Goal: Find specific page/section: Find specific page/section

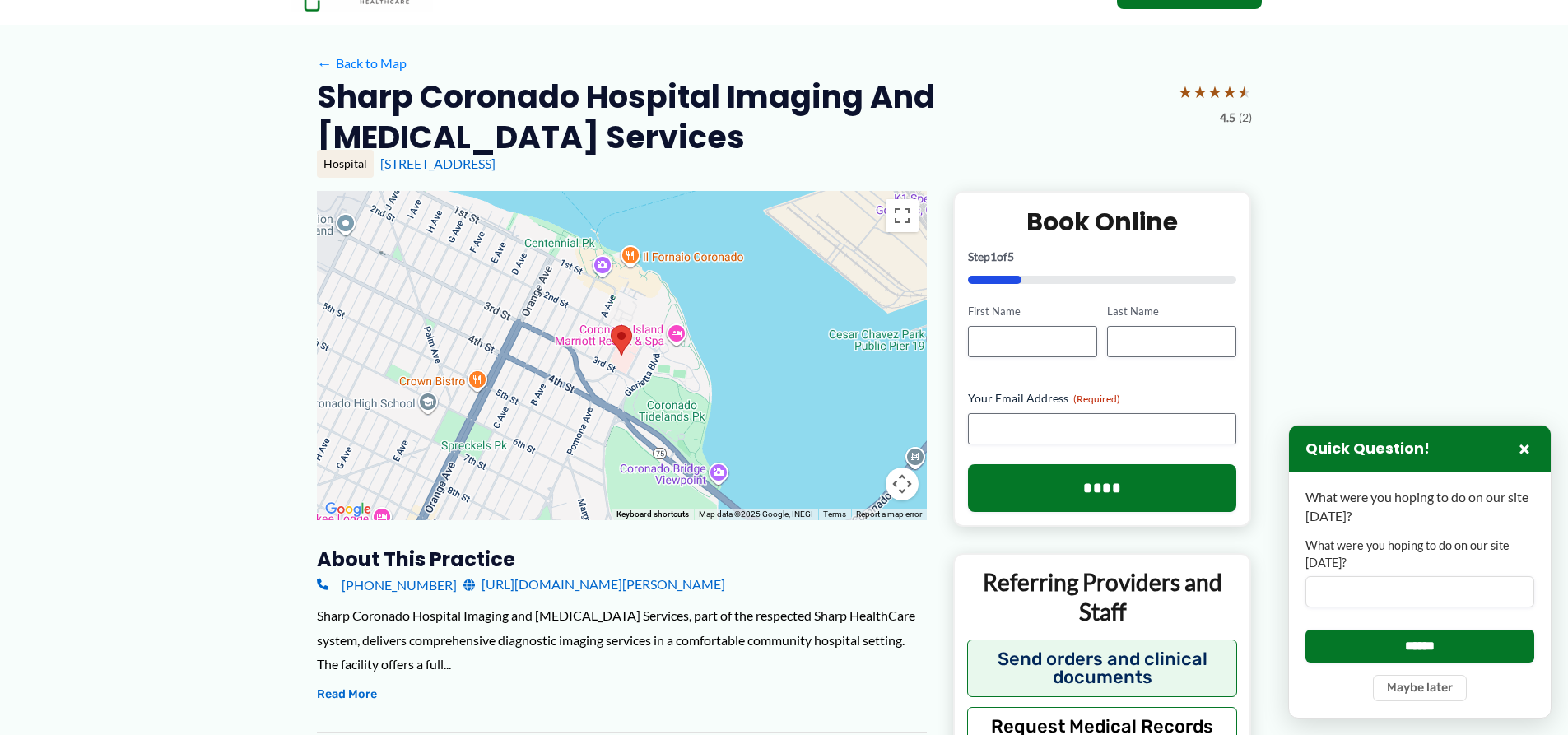
scroll to position [82, 0]
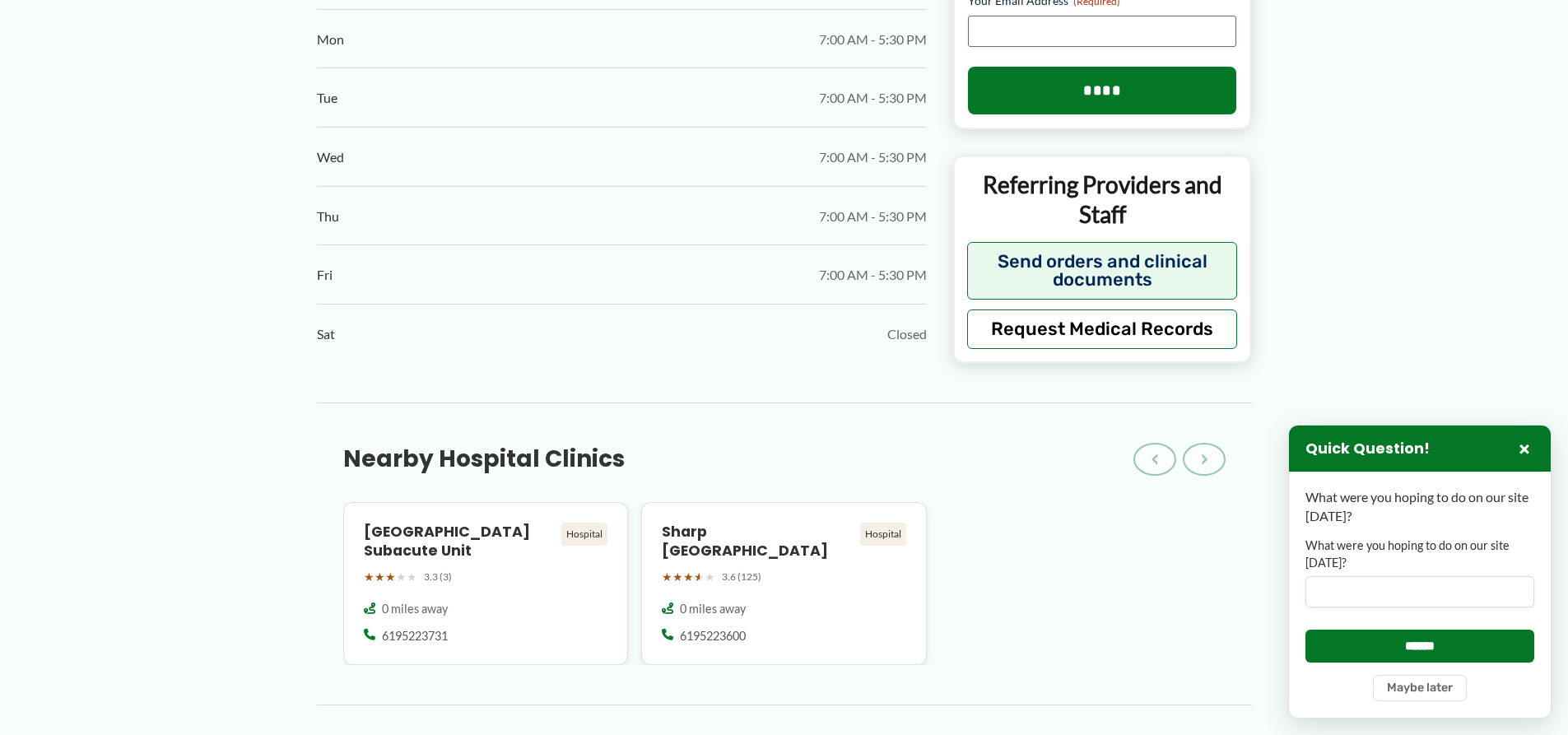
scroll to position [1069, 0]
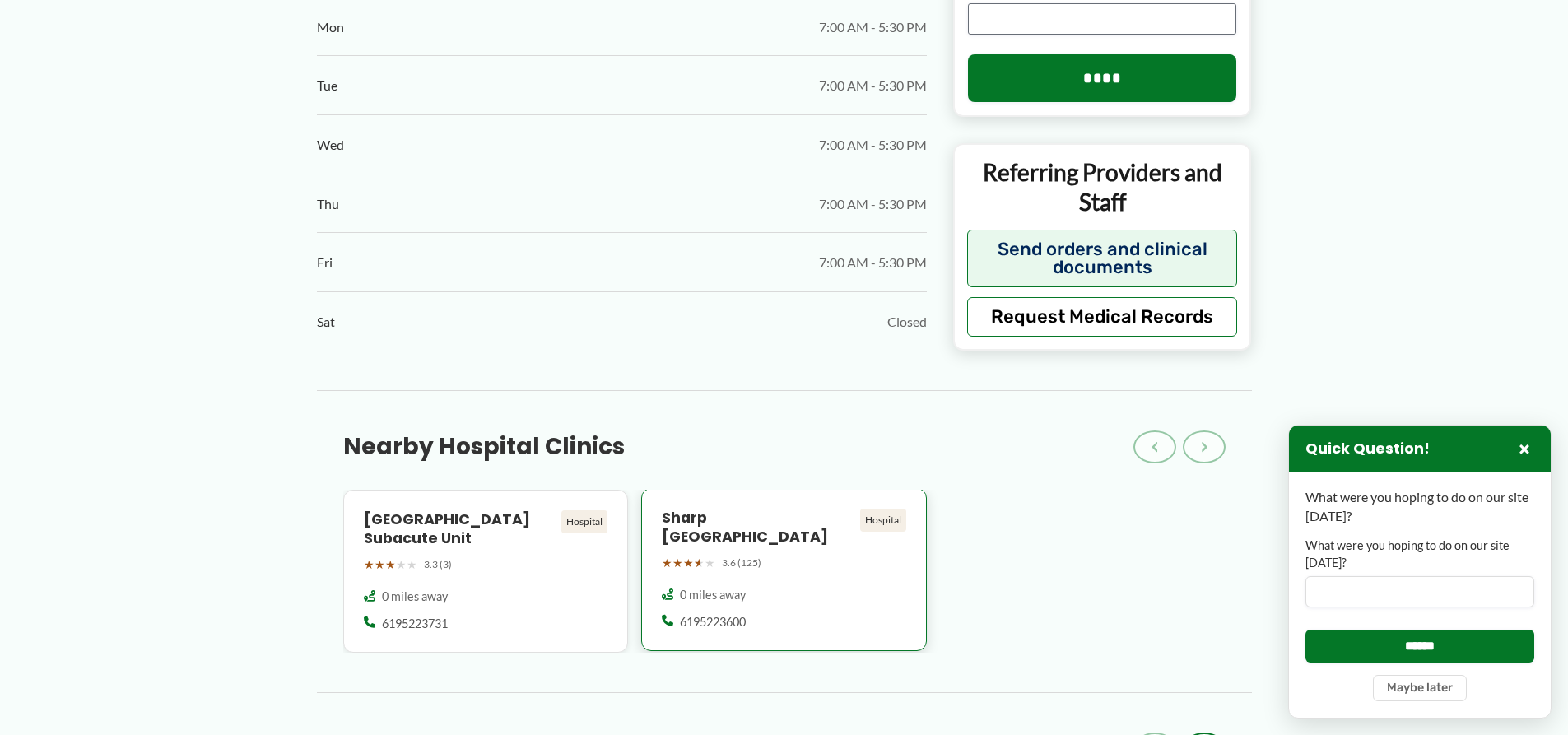
click at [771, 516] on h4 "Sharp [GEOGRAPHIC_DATA]" at bounding box center [758, 527] width 192 height 38
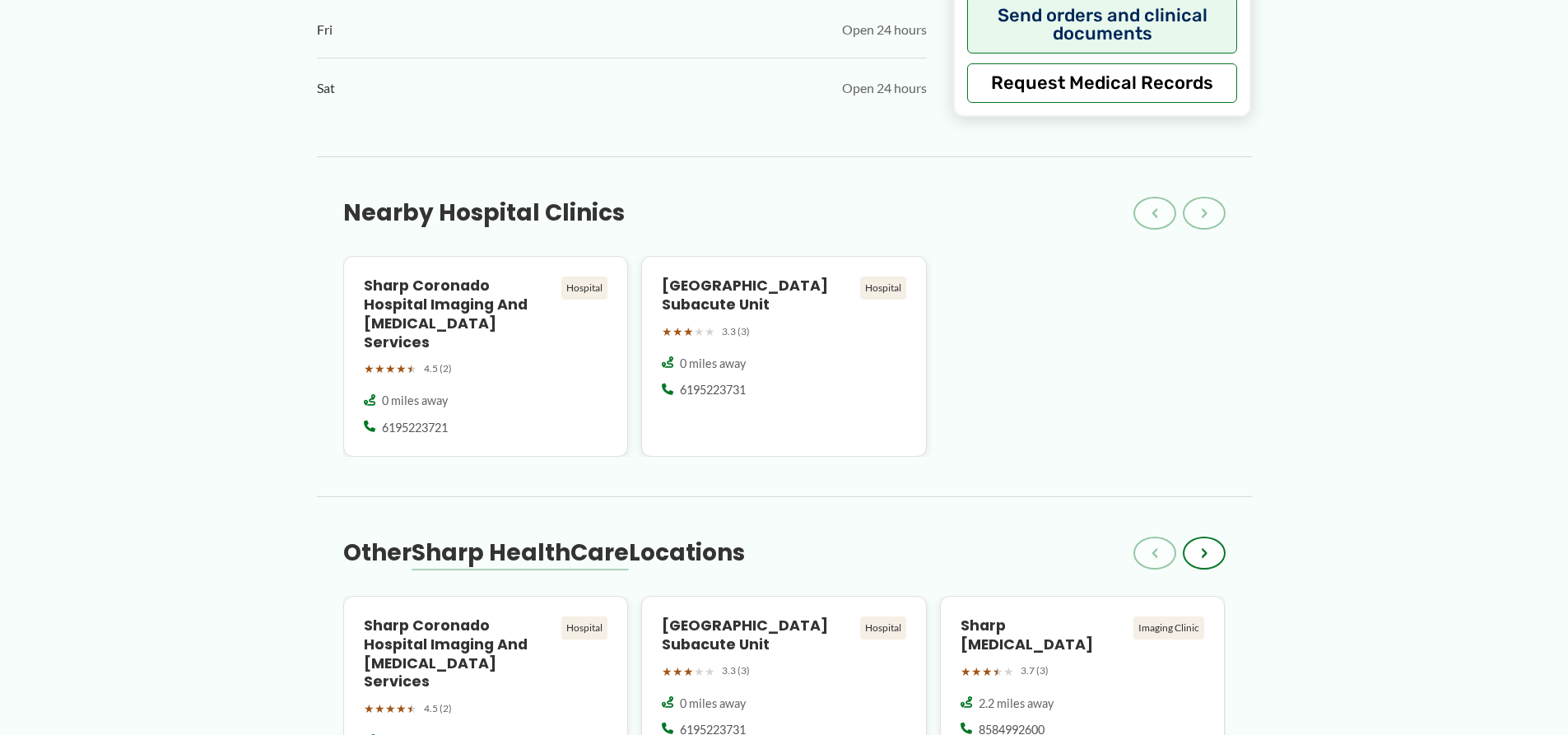
scroll to position [1316, 0]
